Goal: Task Accomplishment & Management: Manage account settings

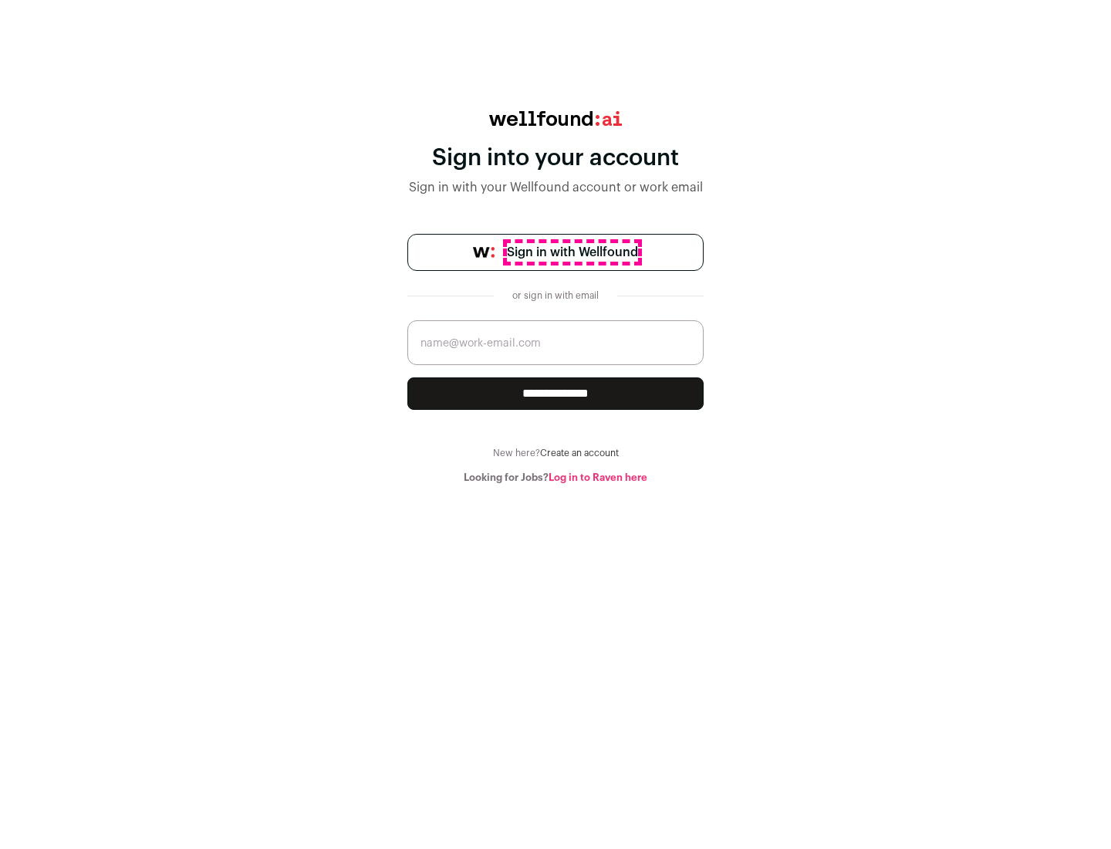
click at [572, 252] on span "Sign in with Wellfound" at bounding box center [572, 252] width 131 height 19
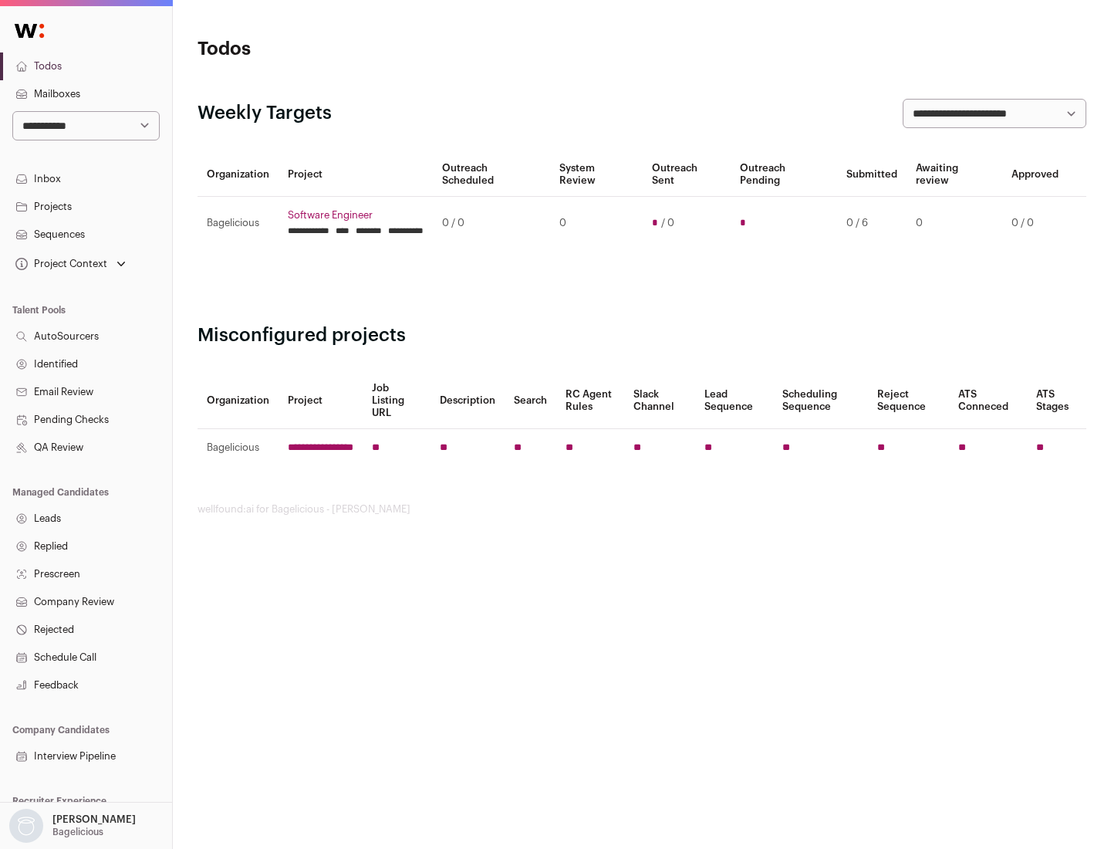
click at [86, 206] on link "Projects" at bounding box center [86, 207] width 172 height 28
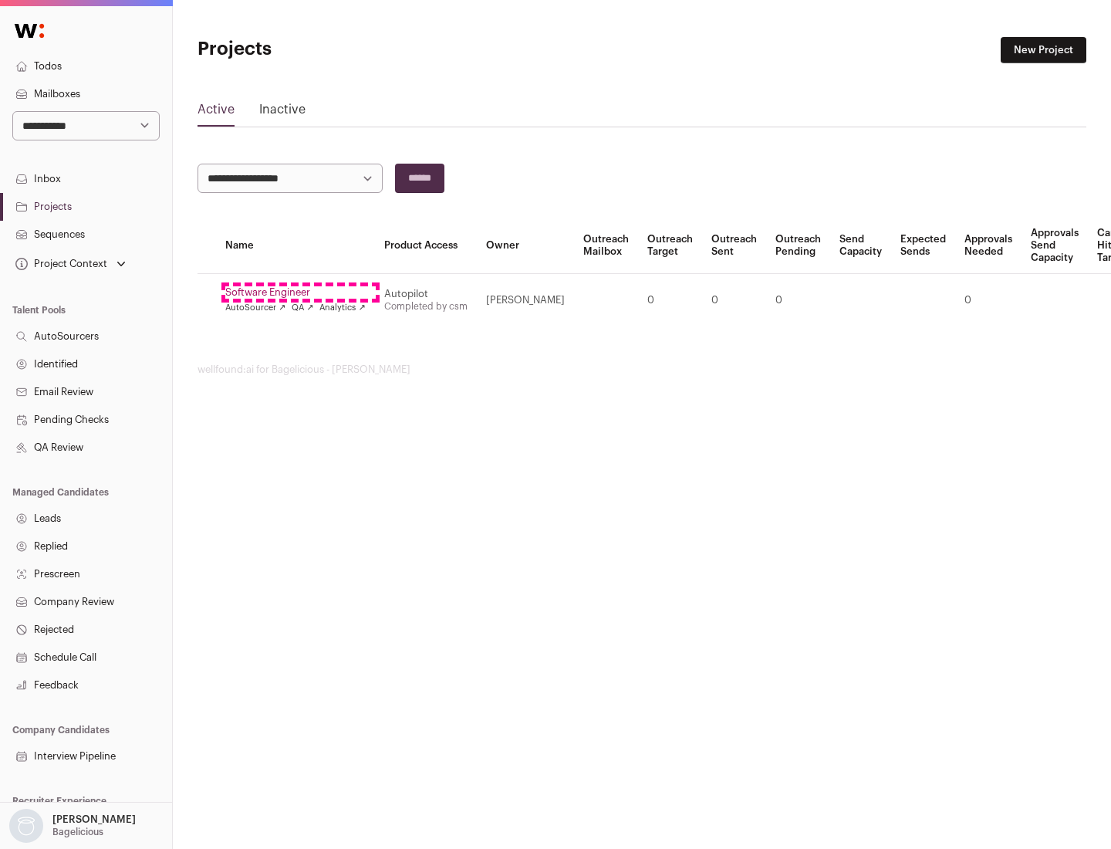
click at [300, 292] on link "Software Engineer" at bounding box center [295, 292] width 140 height 12
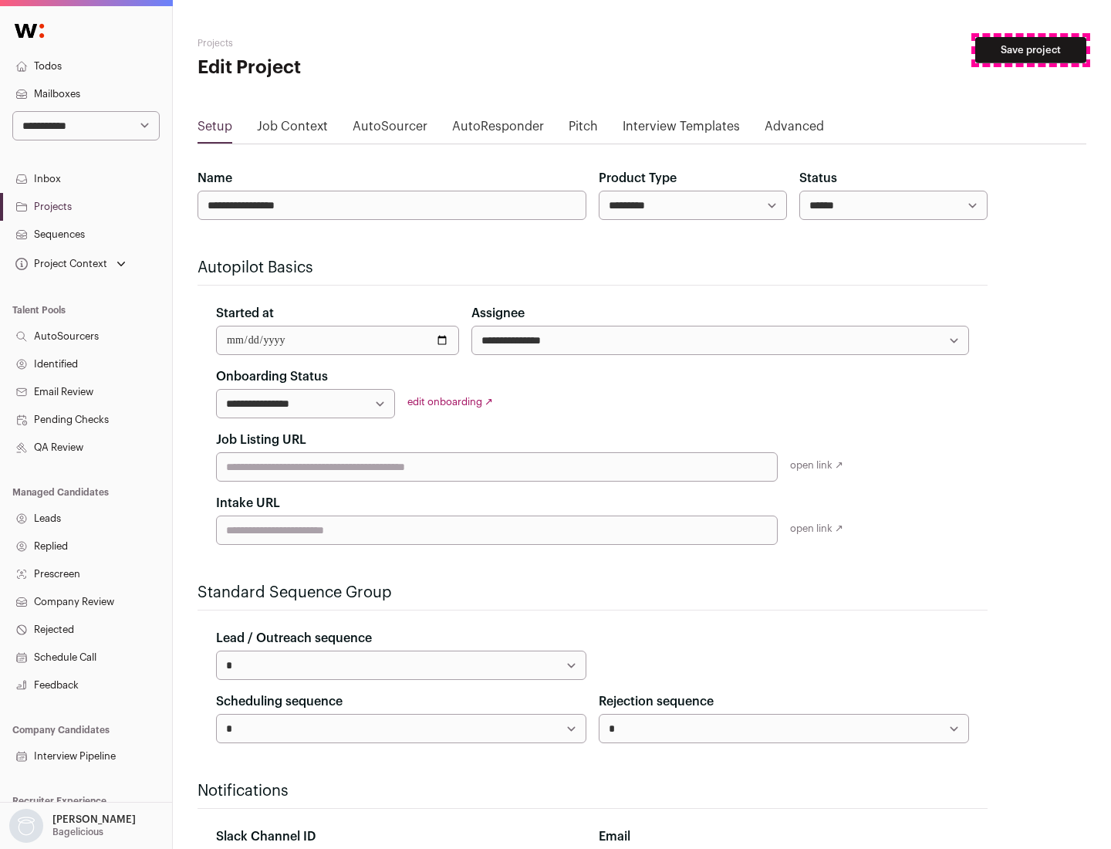
click at [1031, 50] on button "Save project" at bounding box center [1030, 50] width 111 height 26
